Goal: Transaction & Acquisition: Purchase product/service

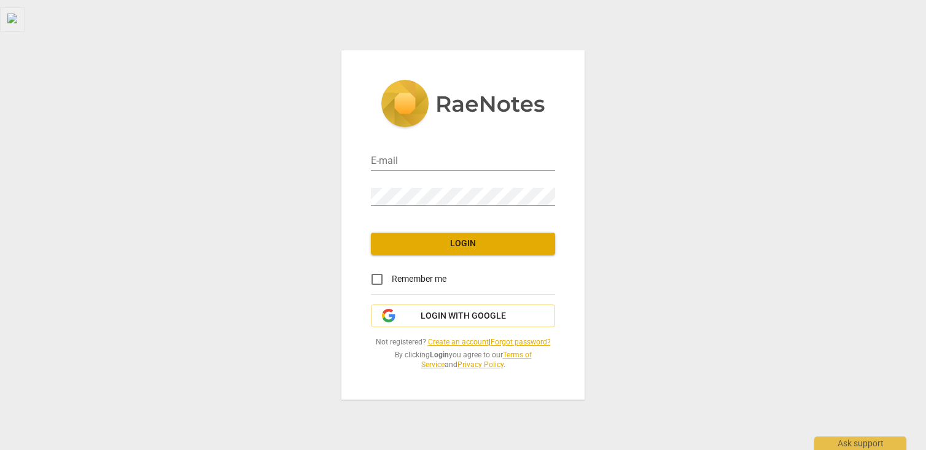
type input "[PERSON_NAME][EMAIL_ADDRESS][DOMAIN_NAME]"
click at [469, 240] on span "Login" at bounding box center [463, 244] width 165 height 12
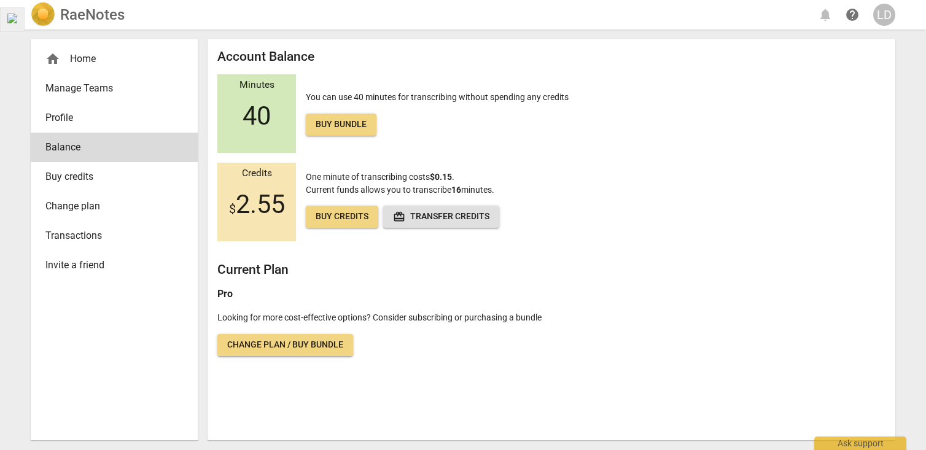
click at [374, 274] on h2 "Current Plan" at bounding box center [551, 269] width 668 height 15
click at [123, 171] on span "Buy credits" at bounding box center [109, 176] width 128 height 15
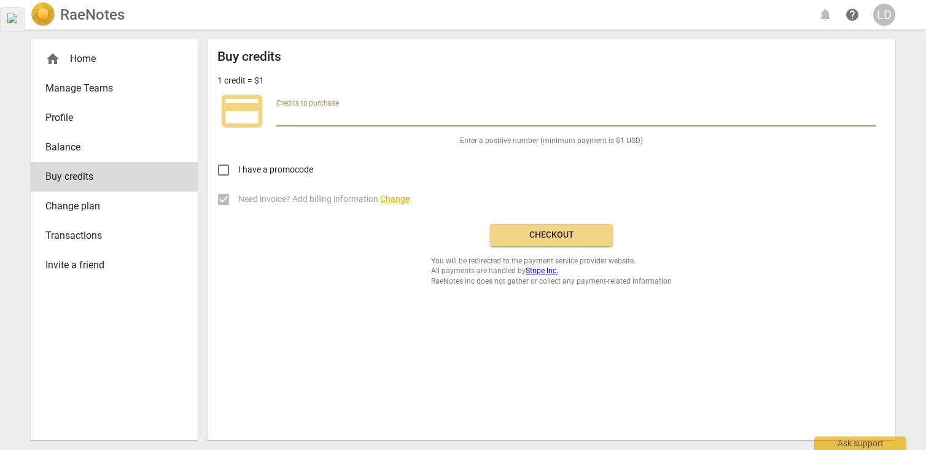
click at [315, 113] on input "number" at bounding box center [575, 118] width 599 height 18
type input "200"
click at [495, 227] on button "Checkout" at bounding box center [551, 235] width 123 height 22
